Goal: Find specific page/section: Find specific page/section

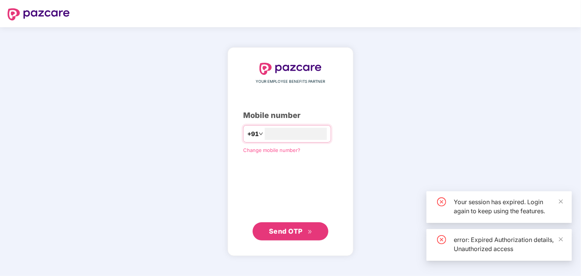
type input "*"
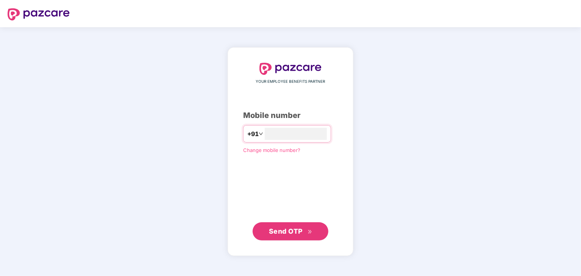
type input "*"
type input "**********"
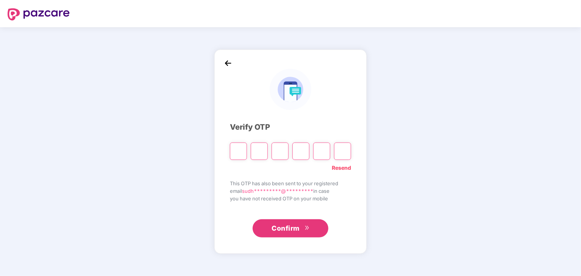
type input "*"
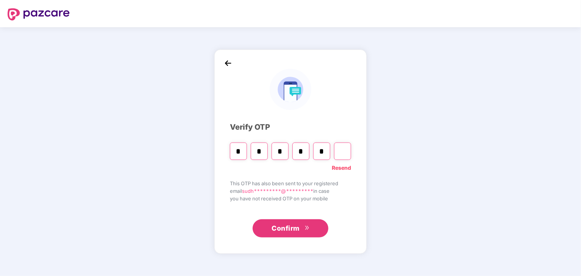
type input "*"
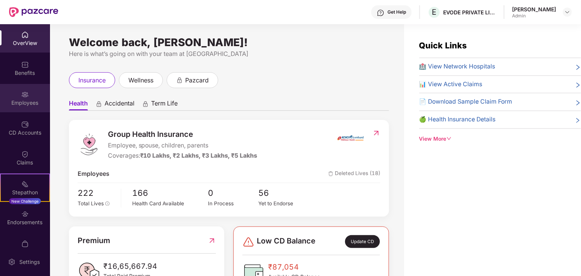
click at [21, 89] on div "Employees" at bounding box center [25, 98] width 50 height 28
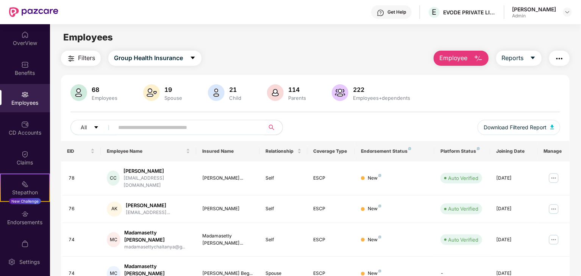
click at [217, 130] on input "text" at bounding box center [186, 127] width 136 height 11
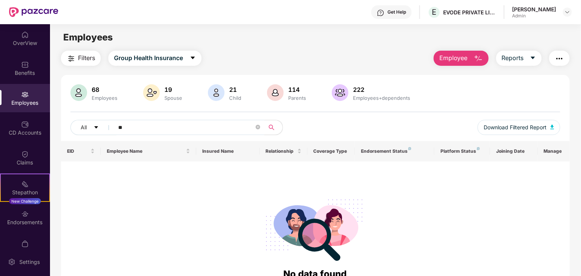
type input "*"
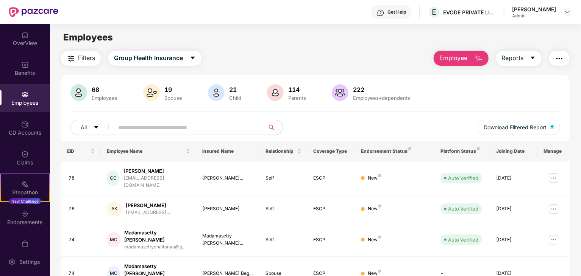
drag, startPoint x: 580, startPoint y: 162, endPoint x: 581, endPoint y: 200, distance: 38.3
click at [581, 200] on html "Get Help E EVODE PRIVATE LIMITED [PERSON_NAME] Admin OverView Benefits Employee…" at bounding box center [290, 138] width 581 height 276
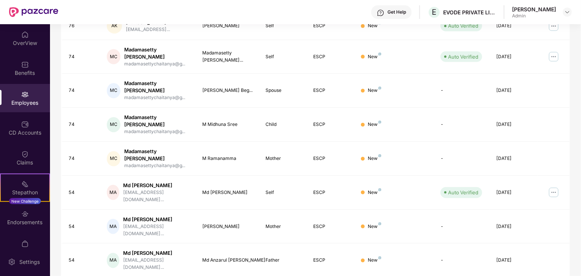
scroll to position [188, 0]
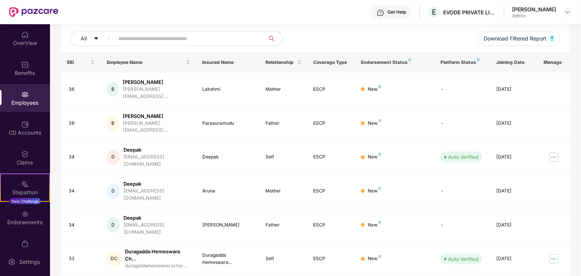
scroll to position [201, 0]
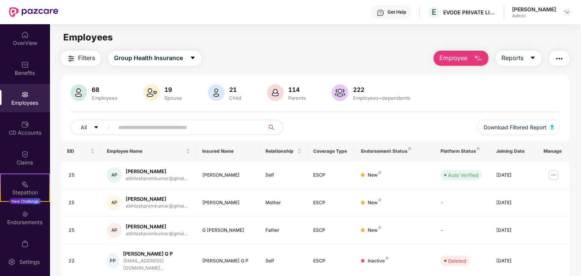
scroll to position [188, 0]
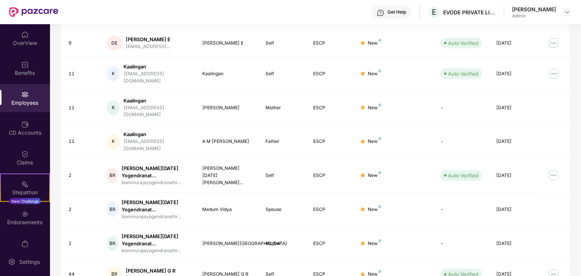
scroll to position [207, 0]
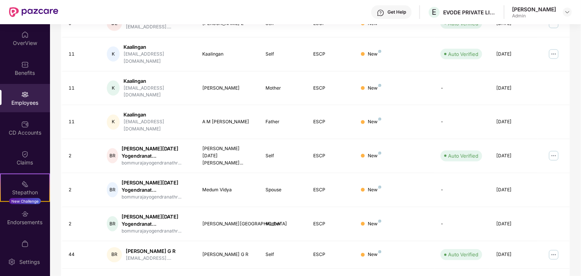
click at [581, 114] on html "Get Help E EVODE PRIVATE LIMITED [PERSON_NAME] Admin OverView Benefits Employee…" at bounding box center [290, 138] width 581 height 276
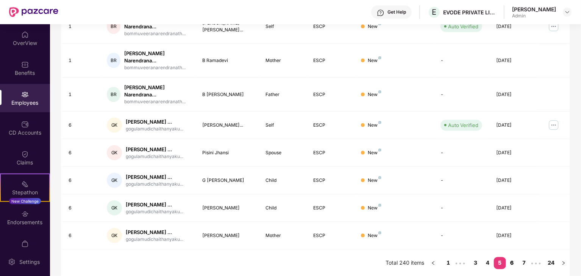
click at [512, 267] on link "6" at bounding box center [512, 263] width 12 height 11
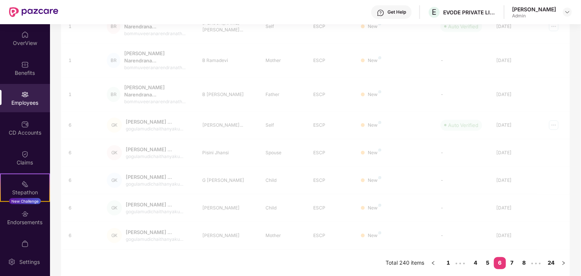
scroll to position [188, 0]
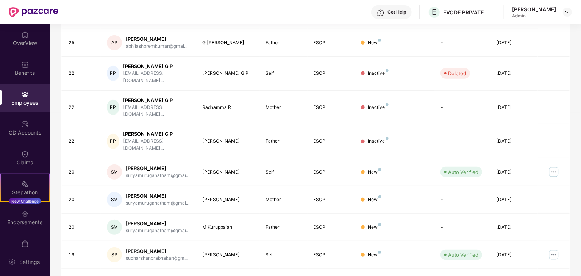
click at [580, 119] on div "Filters Group Health Insurance Employee Reports 68 Employees 19 Spouse 21 Child…" at bounding box center [315, 80] width 531 height 434
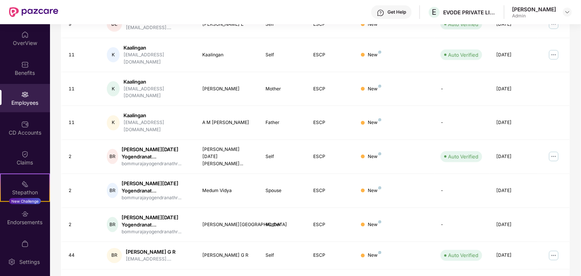
scroll to position [207, 0]
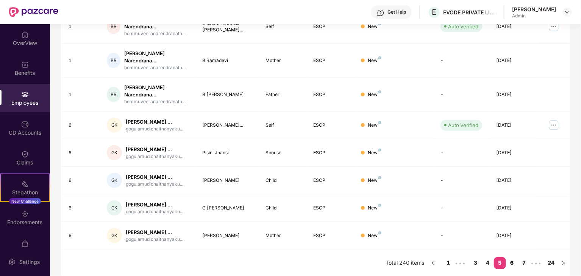
click at [511, 261] on link "6" at bounding box center [512, 263] width 12 height 11
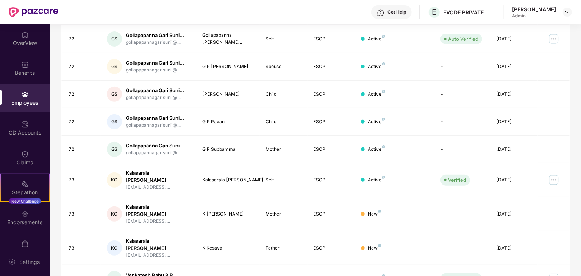
scroll to position [188, 0]
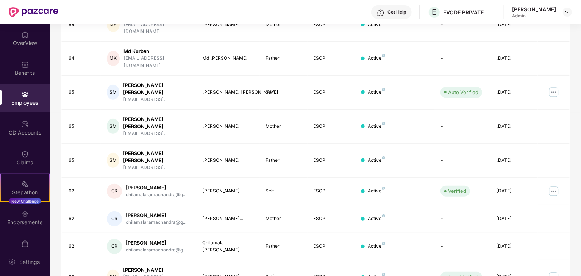
drag, startPoint x: 580, startPoint y: 169, endPoint x: 580, endPoint y: 135, distance: 33.7
click at [580, 135] on div "Filters Group Health Insurance Employee Reports 68 Employees 19 Spouse 21 Child…" at bounding box center [315, 92] width 531 height 459
drag, startPoint x: 580, startPoint y: 135, endPoint x: 581, endPoint y: 140, distance: 4.6
click at [581, 140] on html "Get Help E EVODE PRIVATE LIMITED [PERSON_NAME] Admin OverView Benefits Employee…" at bounding box center [290, 138] width 581 height 276
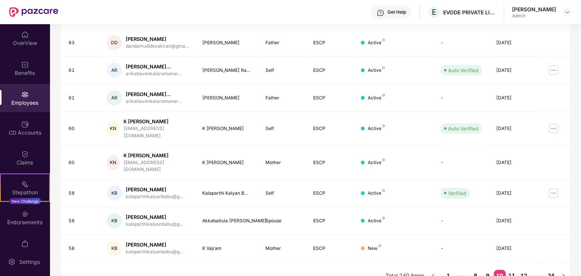
click at [579, 59] on div "Filters Group Health Insurance Employee Reports 68 Employees 19 Spouse 21 Child…" at bounding box center [315, 77] width 531 height 428
click at [581, 59] on html "Get Help E EVODE PRIVATE LIMITED [PERSON_NAME] Admin OverView Benefits Employee…" at bounding box center [290, 138] width 581 height 276
click at [506, 270] on link "11" at bounding box center [512, 275] width 12 height 11
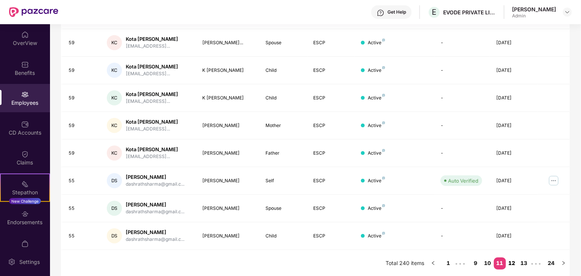
click at [514, 265] on link "12" at bounding box center [512, 263] width 12 height 11
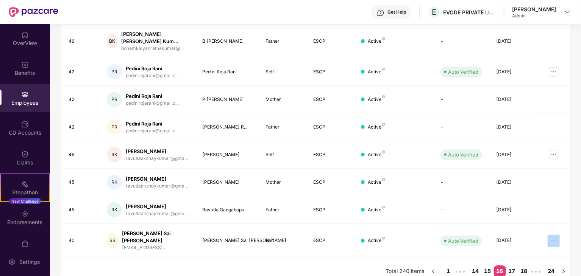
scroll to position [207, 0]
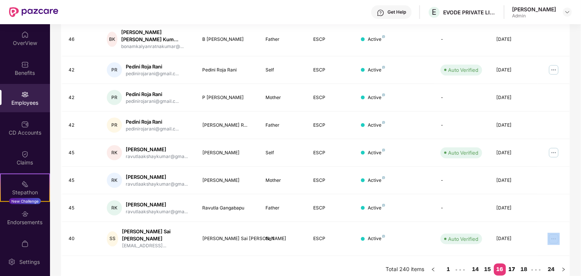
click at [511, 264] on link "17" at bounding box center [512, 269] width 12 height 11
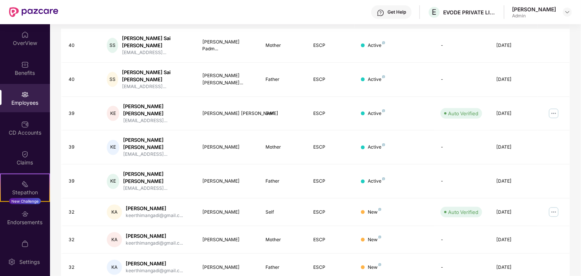
scroll to position [188, 0]
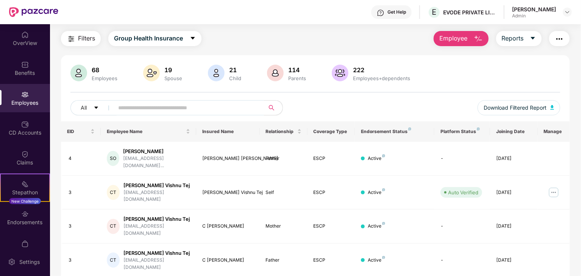
scroll to position [3, 0]
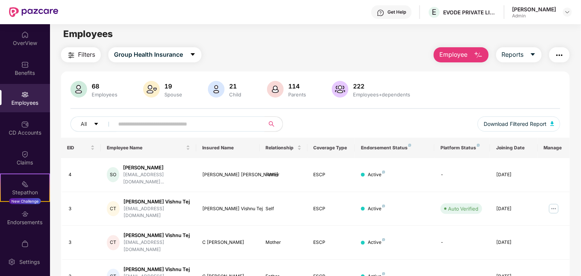
click at [204, 126] on input "text" at bounding box center [186, 124] width 136 height 11
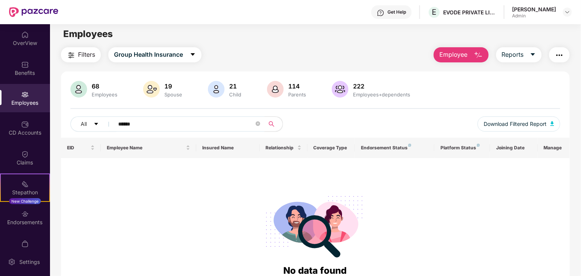
scroll to position [3, 0]
type input "*"
type input "****"
click at [91, 119] on button "All" at bounding box center [93, 124] width 46 height 15
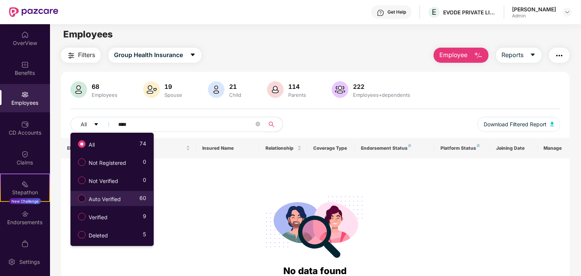
click at [104, 202] on span "Auto Verified" at bounding box center [105, 199] width 38 height 8
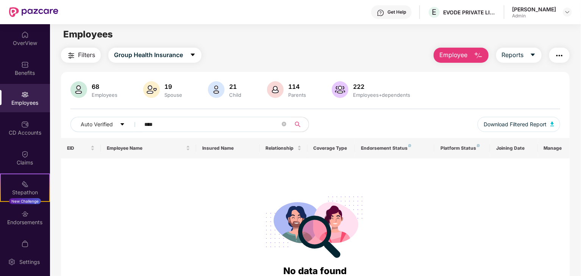
click at [281, 125] on span "****" at bounding box center [212, 124] width 155 height 15
click at [19, 37] on div "OverView" at bounding box center [25, 38] width 50 height 28
